Goal: Use online tool/utility: Utilize a website feature to perform a specific function

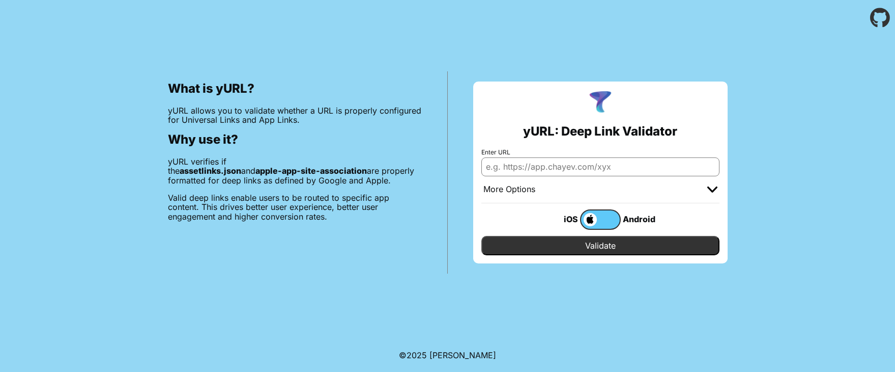
click at [586, 160] on input "Enter URL" at bounding box center [600, 166] width 238 height 18
paste input "[URL][DOMAIN_NAME]"
type input "[URL][DOMAIN_NAME]"
click at [811, 163] on div "What is yURL? yURL allows you to validate whether a URL is properly configured …" at bounding box center [447, 155] width 895 height 238
click at [666, 247] on input "Validate" at bounding box center [600, 245] width 238 height 19
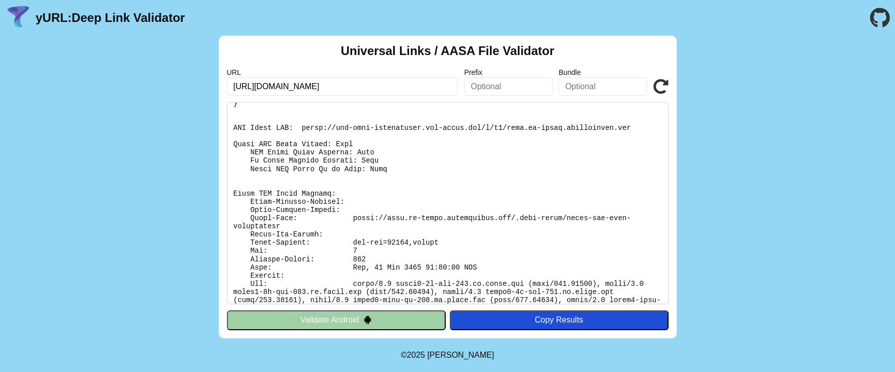
scroll to position [172, 0]
